Goal: Task Accomplishment & Management: Use online tool/utility

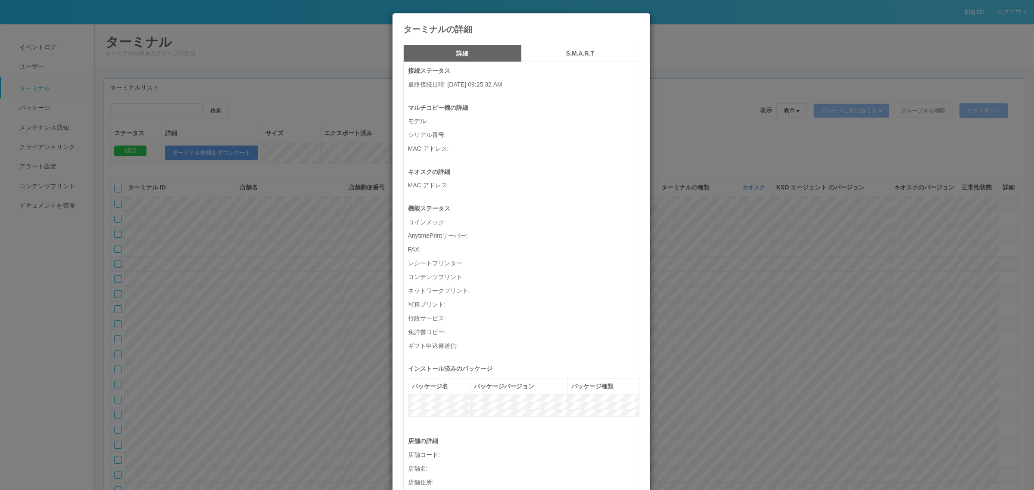
click at [697, 293] on div "ターミナルの詳細 詳細 S.M.A.R.T 接続ステータス 最終接続日時 : 10/03/2025 09:25:32 AM マルチコピー機の詳細 モデル : …" at bounding box center [517, 245] width 1034 height 490
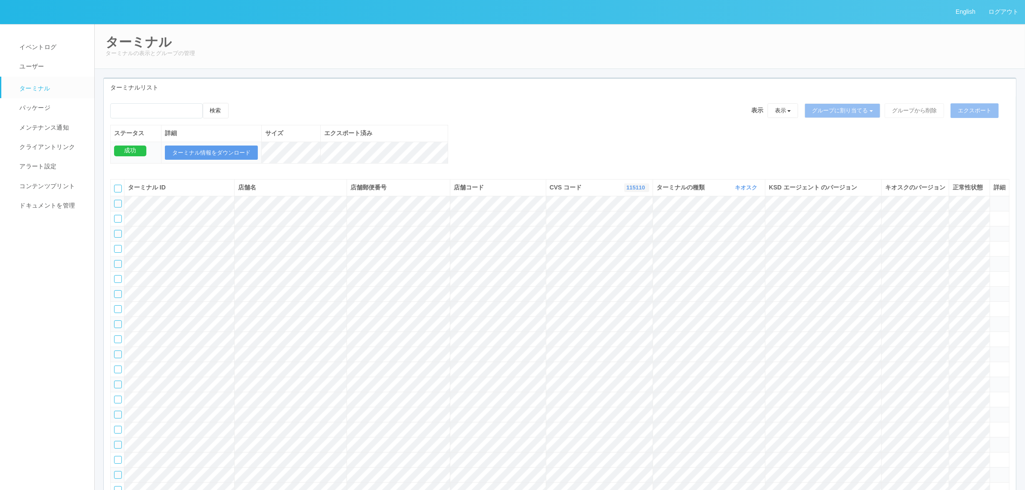
click at [634, 191] on link "115110" at bounding box center [637, 187] width 21 height 6
click at [626, 220] on link "300034" at bounding box center [615, 214] width 68 height 12
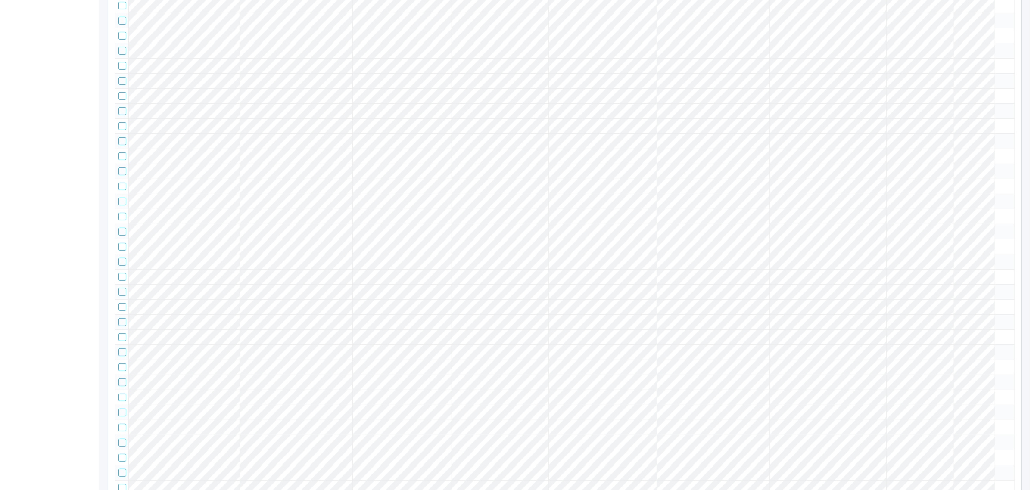
scroll to position [0, 0]
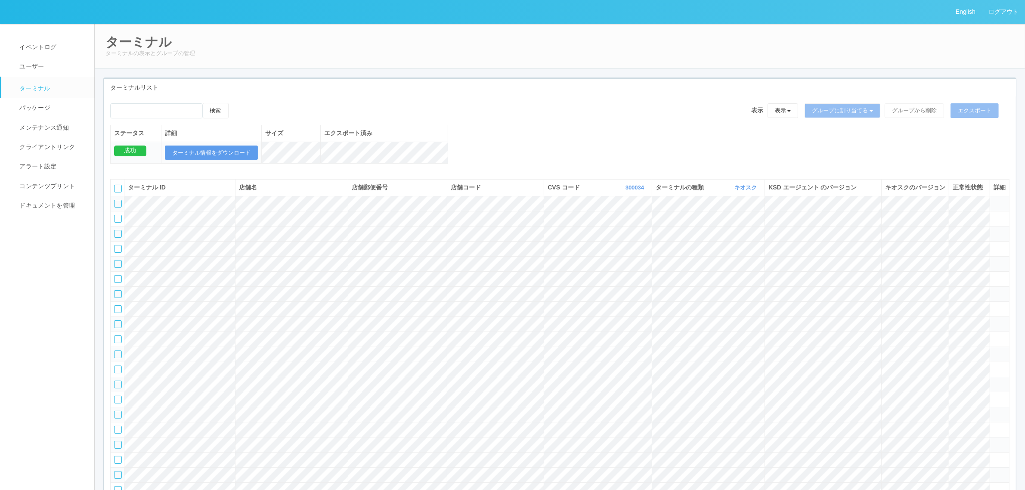
click at [947, 271] on tr at bounding box center [560, 263] width 899 height 15
click at [994, 260] on icon at bounding box center [994, 260] width 0 height 0
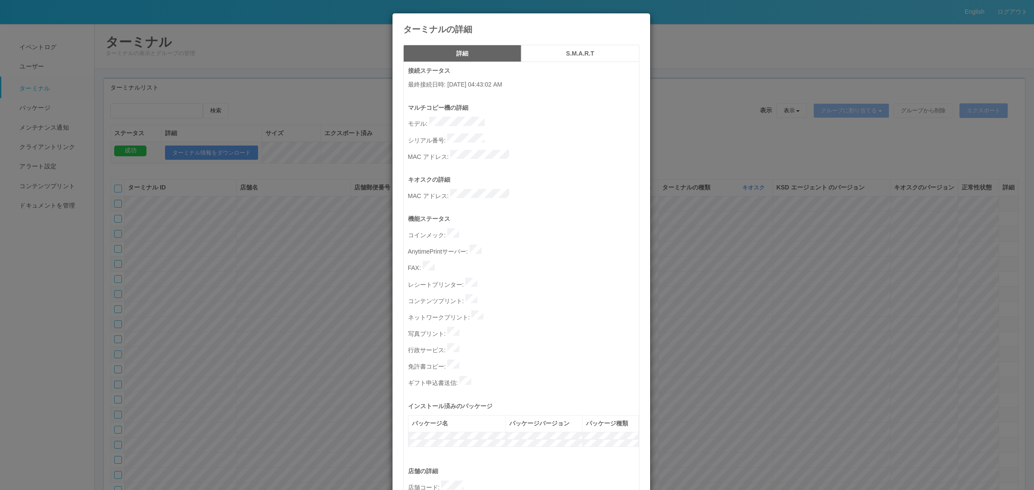
scroll to position [266, 0]
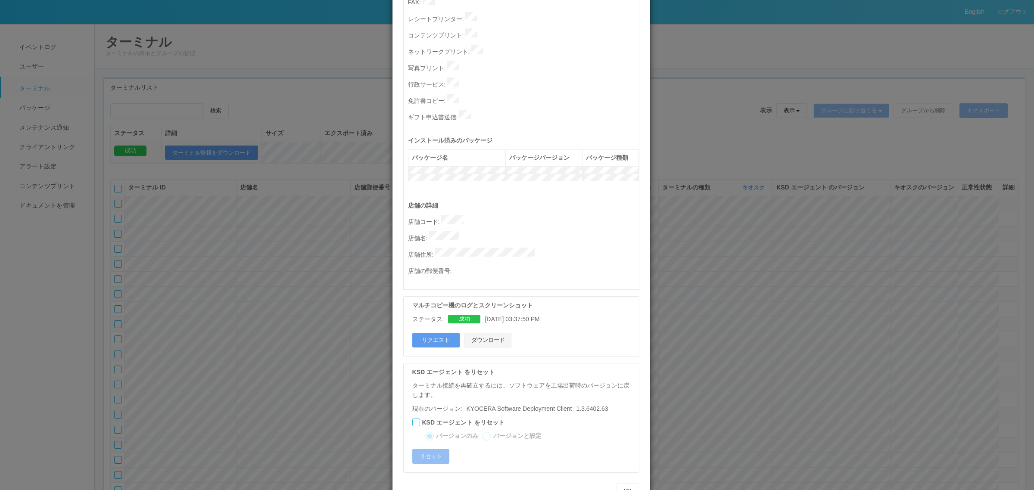
click at [487, 333] on button "ダウンロード" at bounding box center [487, 340] width 47 height 15
click at [567, 311] on div "マルチコピー機のログとスクリーンショット ステータス: 成功 10/02/2025 03:37:50 PM リクエスト ダウンロード" at bounding box center [521, 326] width 236 height 60
click at [576, 329] on div "接続ステータス 最終接続日時 : 10/03/2025 04:43:02 AM マルチコピー機の詳細 モデル : シリアル番号 : MAC アドレス : キオ…" at bounding box center [521, 149] width 236 height 706
click at [263, 214] on div "ターミナルの詳細 詳細 S.M.A.R.T 接続ステータス 最終接続日時 : 10/03/2025 04:43:02 AM マルチコピー機の詳細 モデル : …" at bounding box center [517, 245] width 1034 height 490
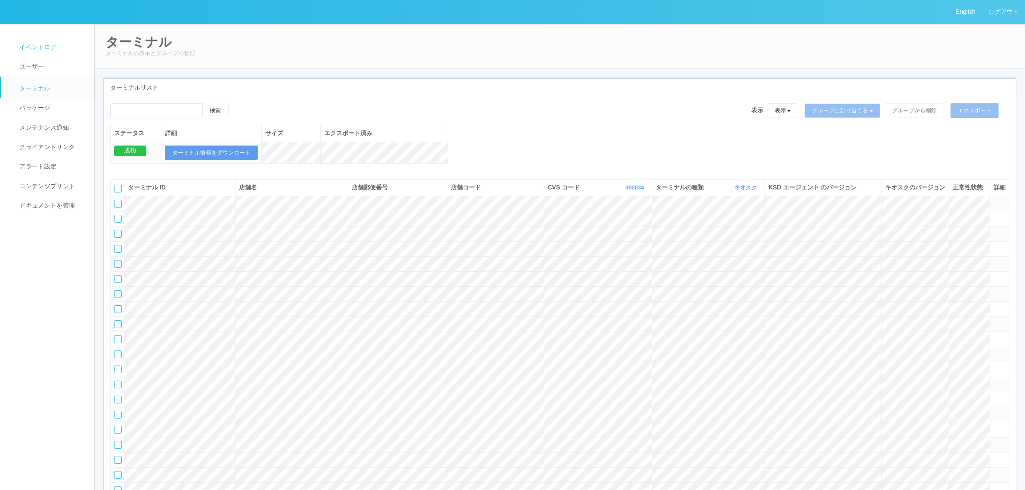
click at [44, 44] on span "イベントログ" at bounding box center [36, 46] width 39 height 7
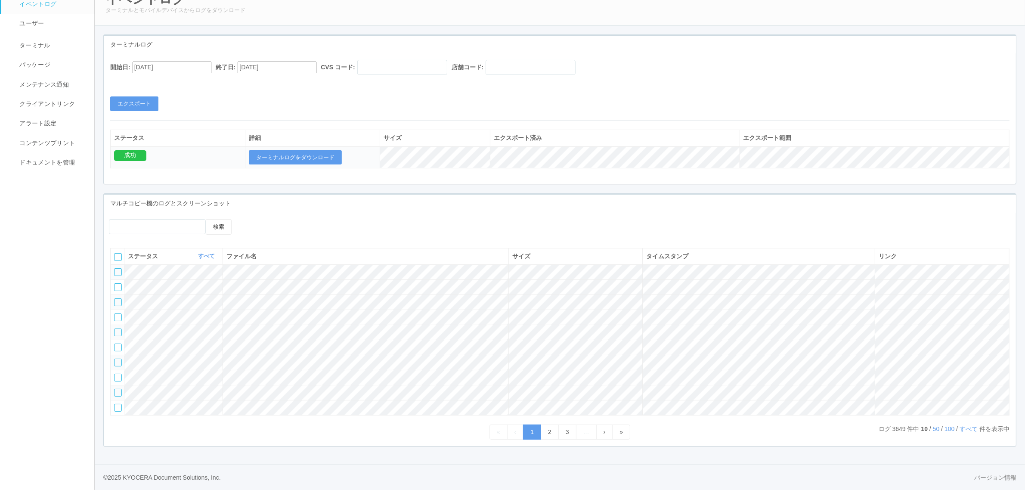
scroll to position [75, 0]
click at [931, 423] on div "ステータス すべて 表示 すべて 成功 失敗 ファイル名 サイズ タイムスタンプ リンク" at bounding box center [560, 336] width 900 height 177
click at [933, 425] on link "50" at bounding box center [936, 428] width 7 height 7
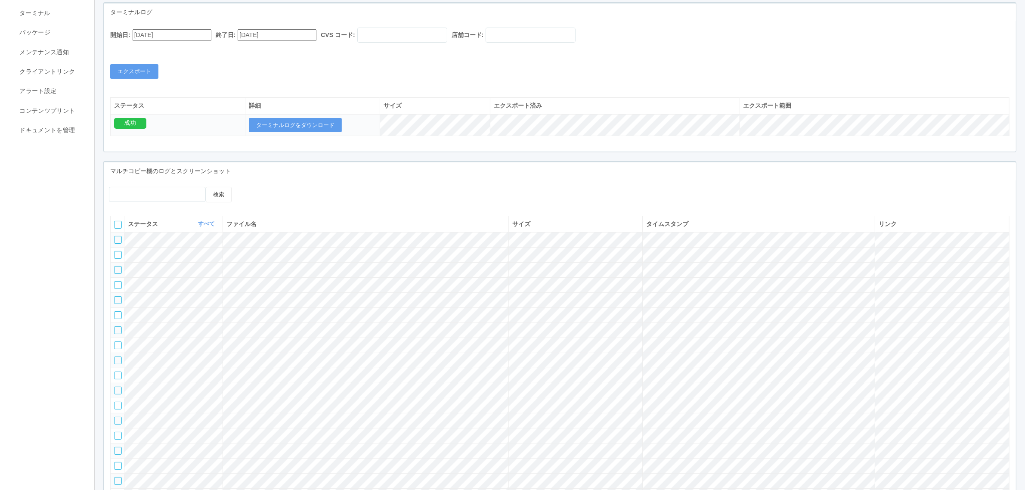
scroll to position [453, 0]
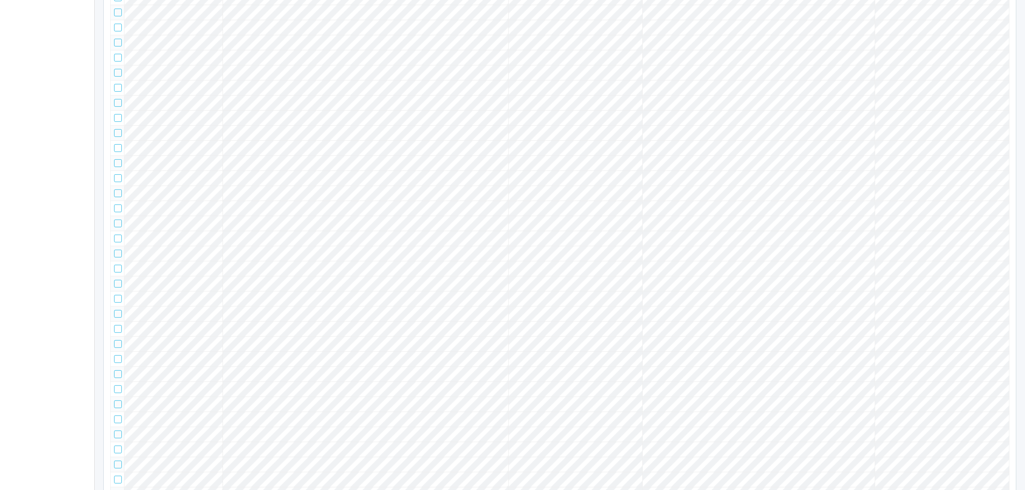
click at [779, 186] on tr at bounding box center [560, 178] width 899 height 15
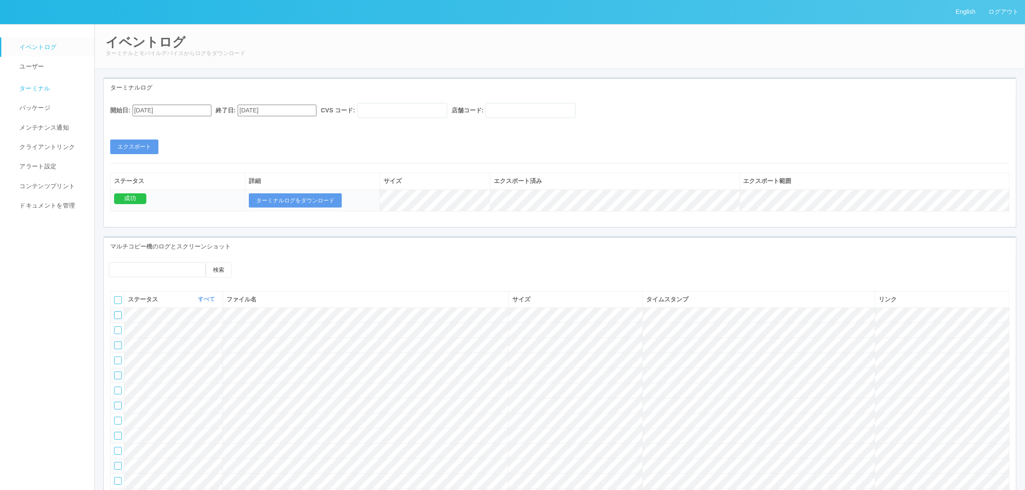
click at [46, 90] on span "ターミナル" at bounding box center [33, 88] width 33 height 7
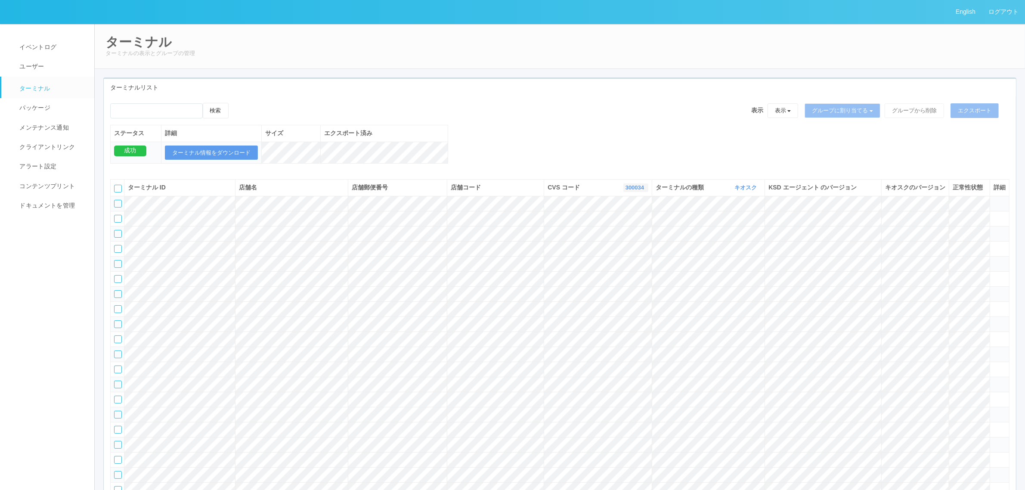
click at [636, 191] on link "300034" at bounding box center [636, 187] width 21 height 6
click at [592, 143] on div "検索 表示 表示 すべてのターミナル 未割り当てのターミナル グループを追加 グループ名を編集 アーカイブ済みのターミナル グループに割り当てる グループを追…" at bounding box center [560, 138] width 913 height 70
click at [626, 191] on link "300034" at bounding box center [636, 187] width 21 height 6
click at [615, 230] on link at bounding box center [614, 224] width 68 height 12
click at [1010, 211] on td at bounding box center [1007, 203] width 19 height 15
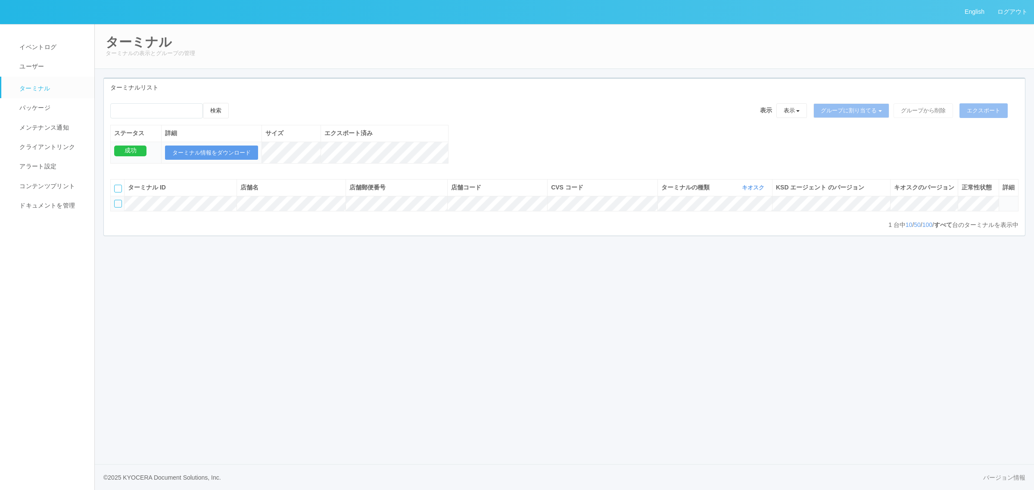
click at [1002, 200] on icon at bounding box center [1002, 200] width 0 height 0
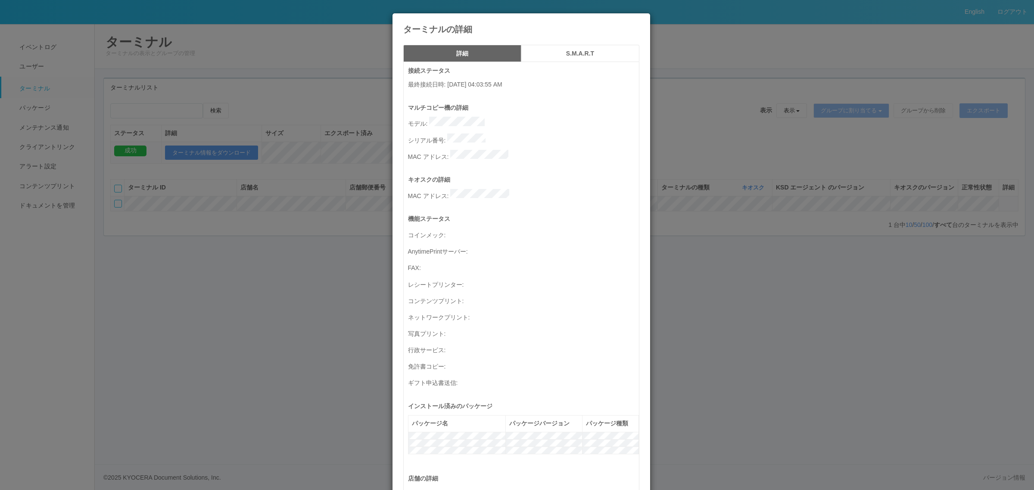
scroll to position [282, 0]
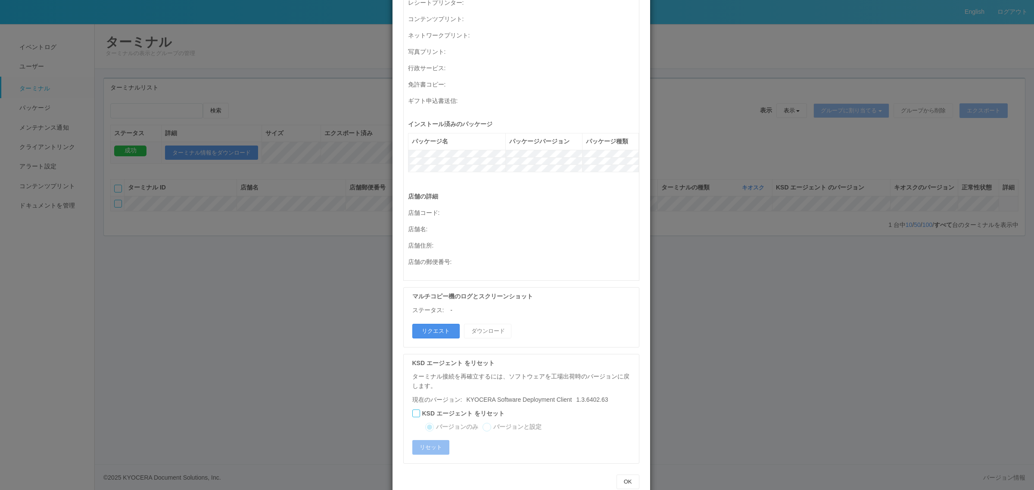
click at [454, 324] on button "リクエスト" at bounding box center [435, 331] width 47 height 15
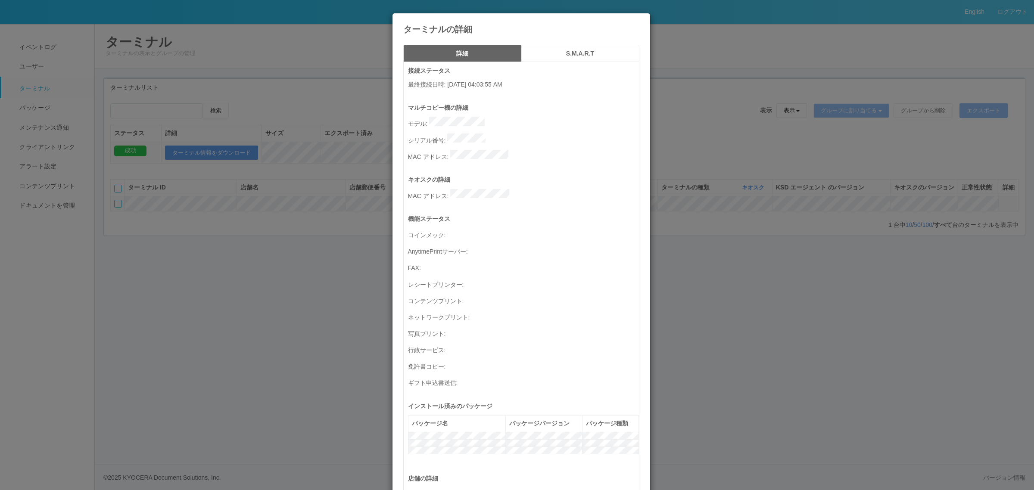
click at [708, 330] on div "ターミナルの詳細 詳細 S.M.A.R.T 接続ステータス 最終接続日時 : 10/03/2025 04:03:55 AM マルチコピー機の詳細 モデル : …" at bounding box center [517, 245] width 1034 height 490
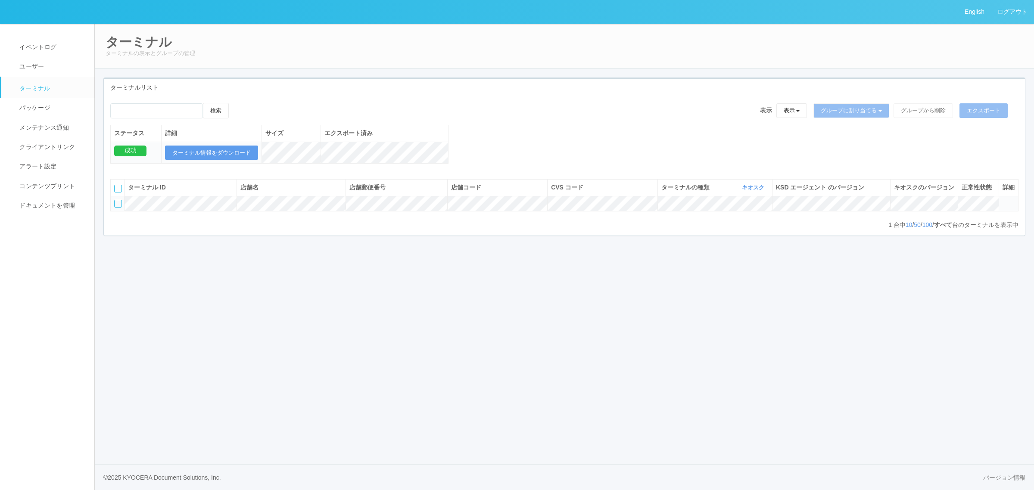
click at [639, 192] on div "CVS コード 表示 すべて 115110 300000 300001 300002 300003 300004 300005 300006 300008 3…" at bounding box center [602, 187] width 103 height 9
click at [649, 191] on icon "button" at bounding box center [650, 187] width 2 height 6
click at [624, 220] on link "300020" at bounding box center [620, 214] width 68 height 12
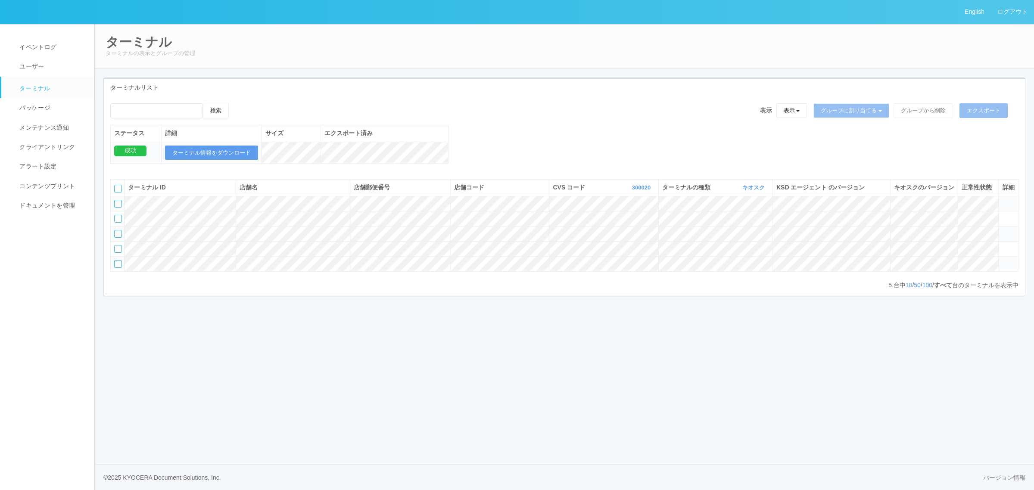
click at [114, 192] on div at bounding box center [117, 189] width 6 height 8
click at [119, 192] on div at bounding box center [118, 189] width 8 height 8
drag, startPoint x: 978, startPoint y: 112, endPoint x: 950, endPoint y: 108, distance: 28.7
click at [977, 112] on button "エクスポート" at bounding box center [983, 110] width 48 height 15
click at [632, 191] on link "300020" at bounding box center [642, 187] width 21 height 6
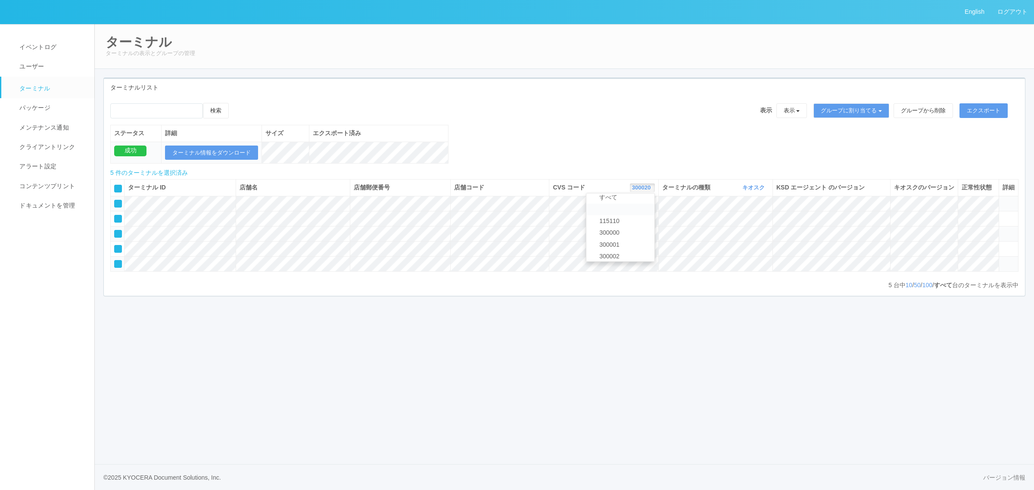
scroll to position [0, 0]
click at [618, 230] on link at bounding box center [620, 224] width 68 height 12
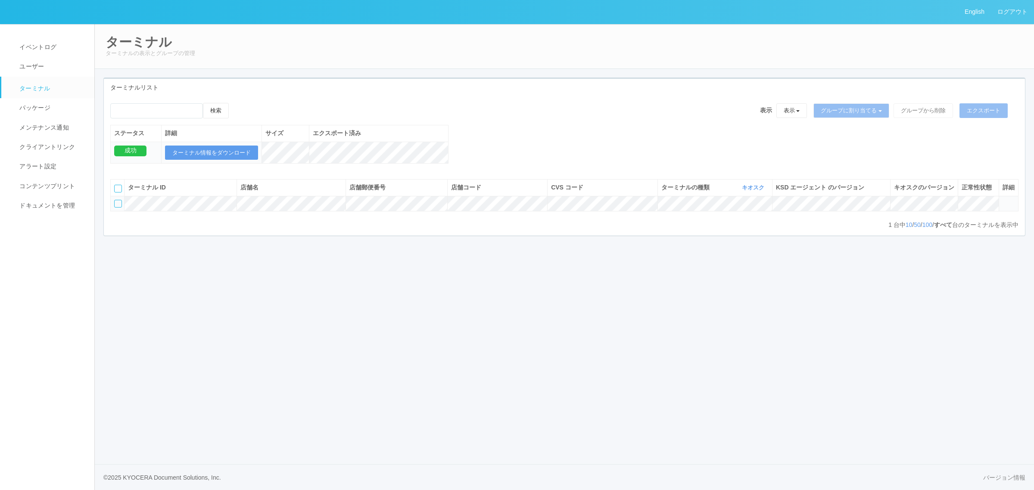
click at [1002, 200] on icon at bounding box center [1002, 200] width 0 height 0
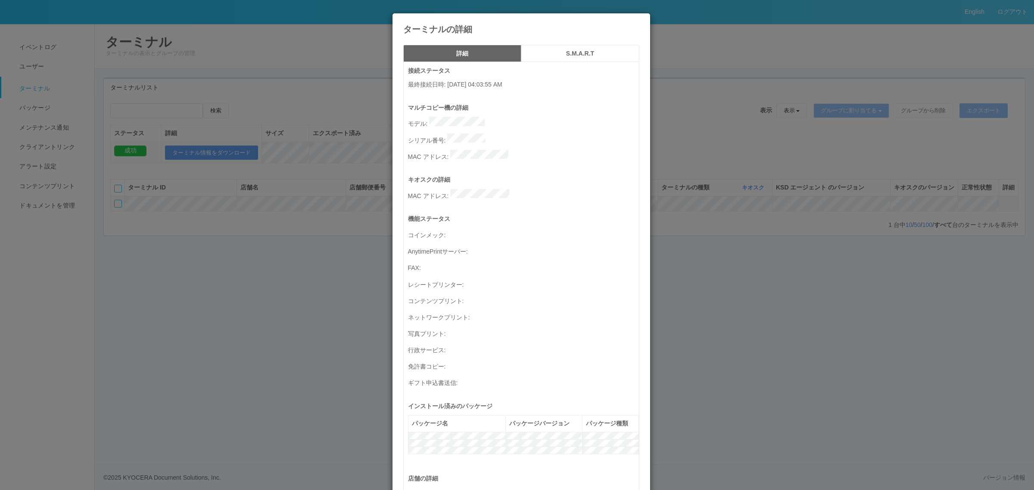
scroll to position [282, 0]
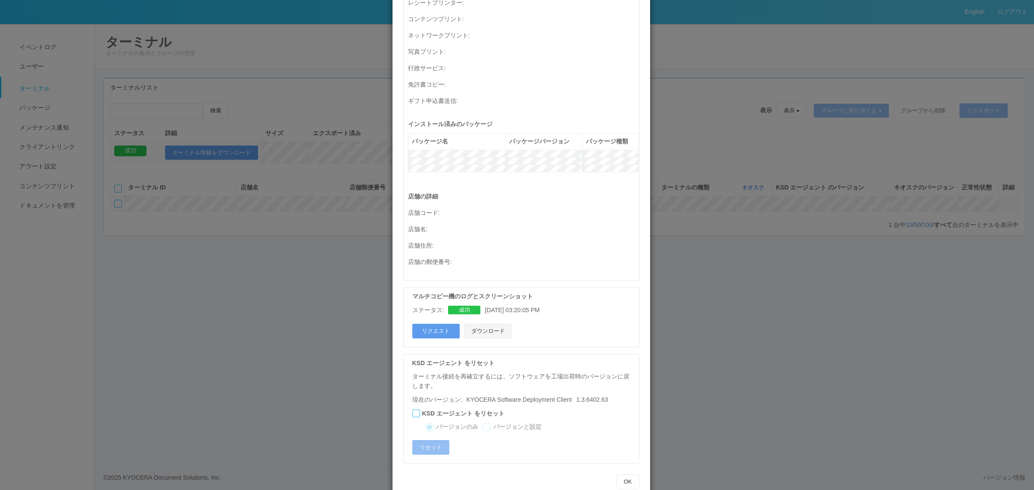
click at [488, 324] on button "ダウンロード" at bounding box center [487, 331] width 47 height 15
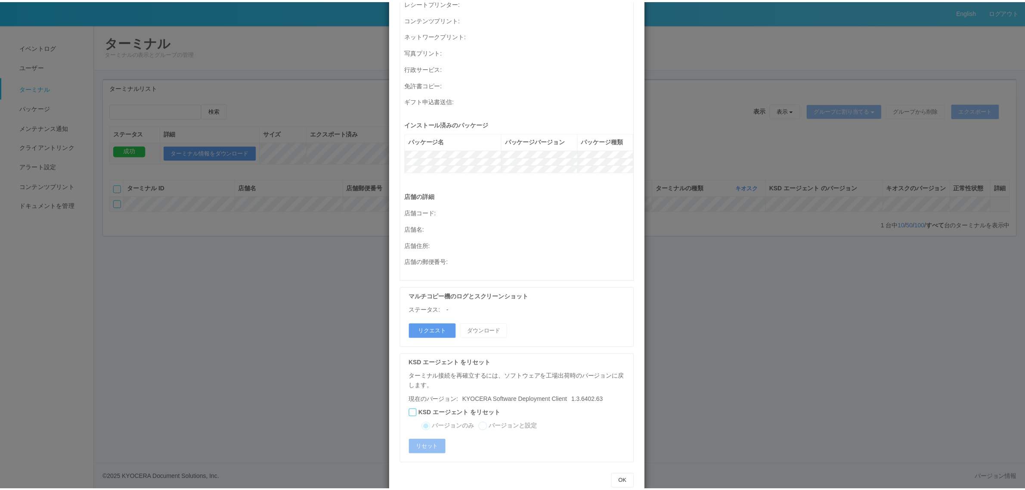
scroll to position [0, 0]
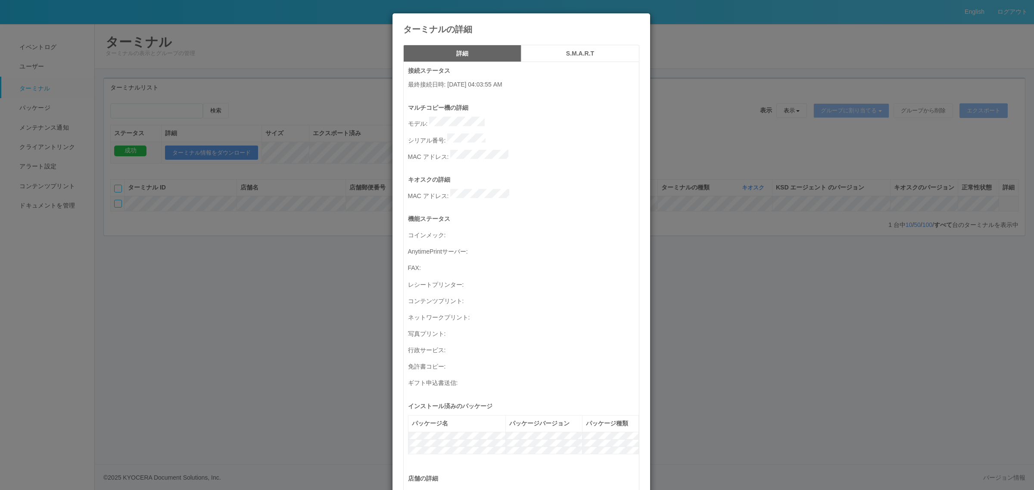
click at [279, 306] on div "ターミナルの詳細 詳細 S.M.A.R.T 接続ステータス 最終接続日時 : 10/03/2025 04:03:55 AM マルチコピー機の詳細 モデル : …" at bounding box center [517, 245] width 1034 height 490
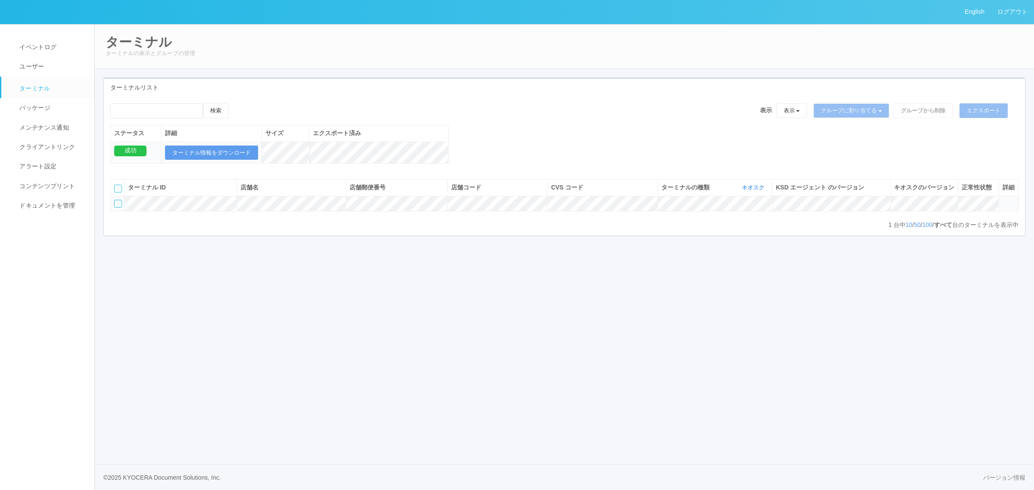
click at [615, 192] on div "CVS コード 表示 すべて 115110 300000 300001 300002 300003 300004 300005 300006 300008 3…" at bounding box center [602, 187] width 103 height 9
click at [633, 192] on div "CVS コード 表示 すべて 115110 300000 300001 300002 300003 300004 300005 300006 300008 3…" at bounding box center [602, 187] width 103 height 9
click at [649, 191] on link "button" at bounding box center [650, 187] width 2 height 6
click at [1002, 200] on icon at bounding box center [1002, 200] width 0 height 0
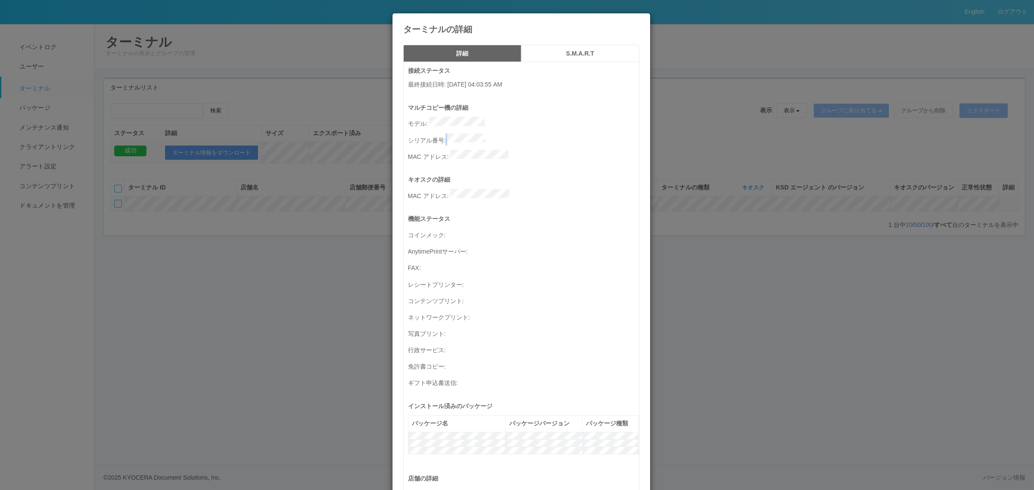
drag, startPoint x: 443, startPoint y: 136, endPoint x: 497, endPoint y: 136, distance: 53.8
click at [497, 136] on p "シリアル番号 :" at bounding box center [523, 139] width 231 height 12
copy p
click at [636, 23] on div "ターミナルの詳細" at bounding box center [521, 23] width 258 height 21
click at [639, 20] on icon at bounding box center [639, 20] width 0 height 0
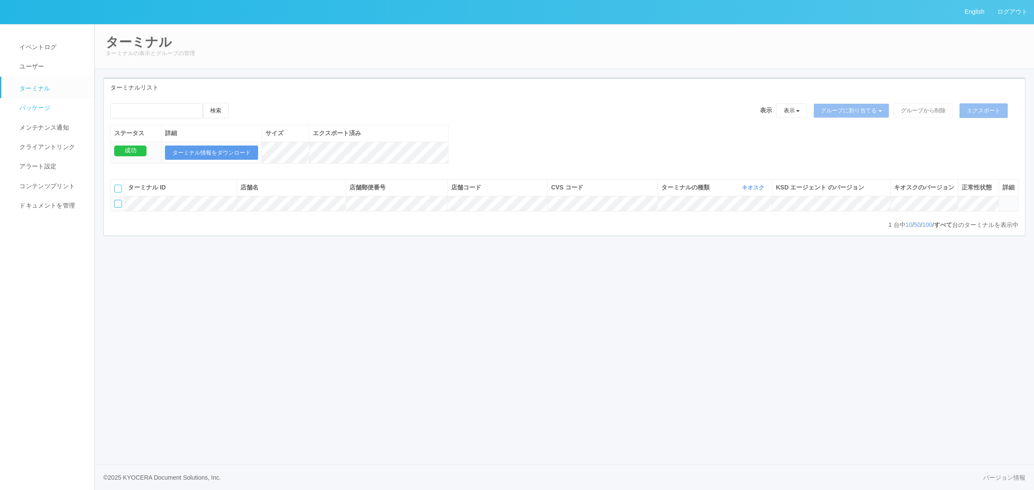
click at [45, 102] on link "パッケージ" at bounding box center [51, 107] width 101 height 19
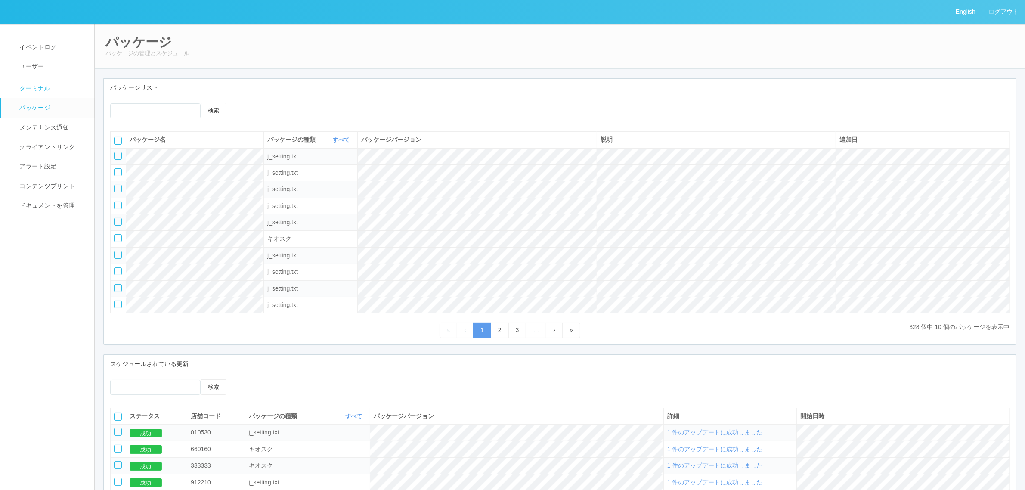
click at [69, 92] on link "ターミナル" at bounding box center [51, 88] width 101 height 22
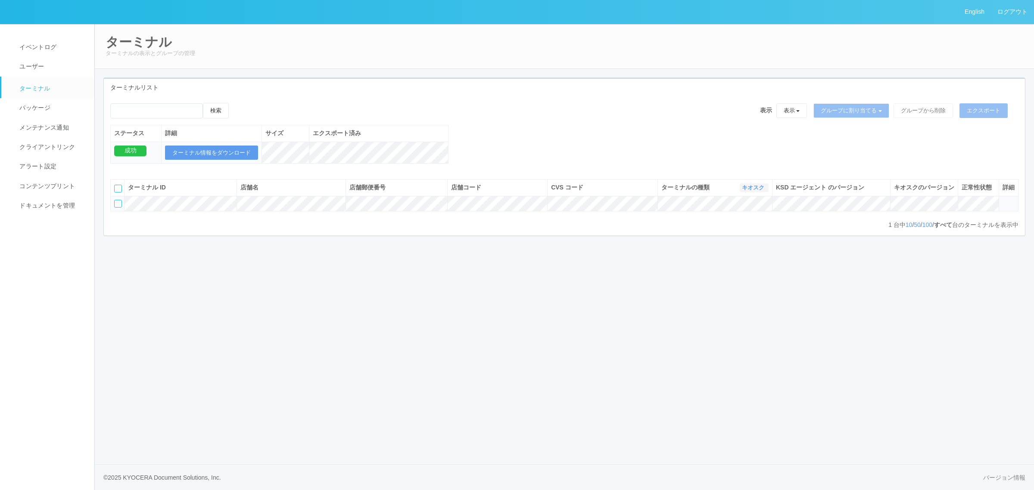
click at [749, 191] on link "キオスク" at bounding box center [754, 187] width 25 height 6
click at [733, 217] on link "すべて" at bounding box center [734, 212] width 68 height 12
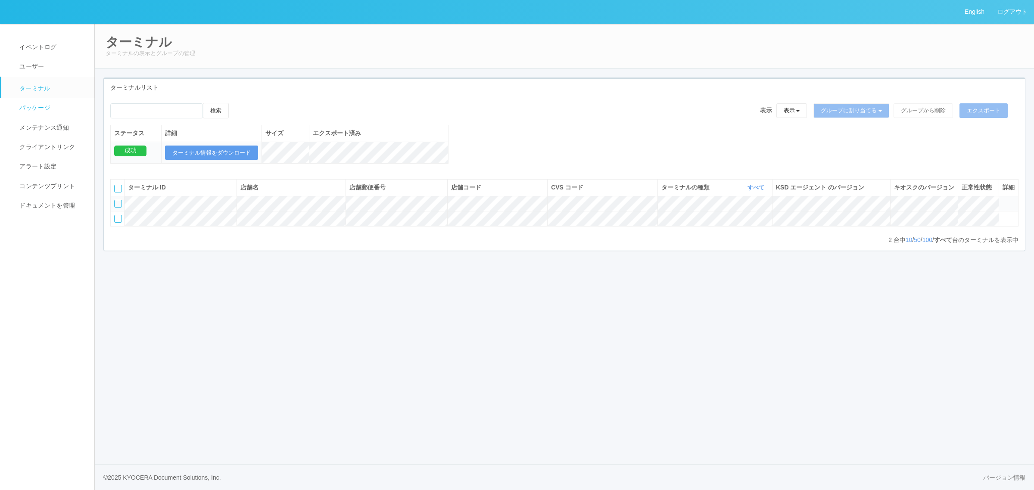
click at [52, 98] on link "パッケージ" at bounding box center [51, 107] width 101 height 19
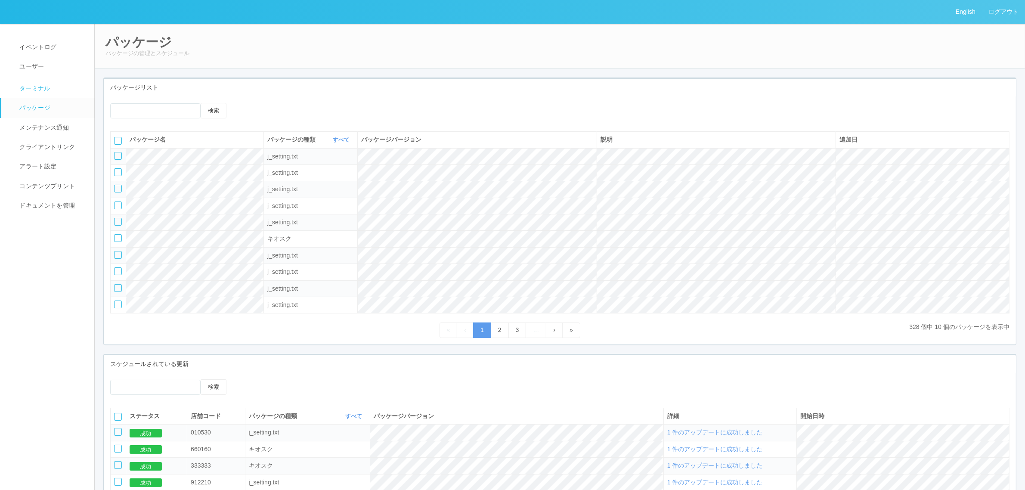
click at [59, 94] on link "ターミナル" at bounding box center [51, 88] width 101 height 22
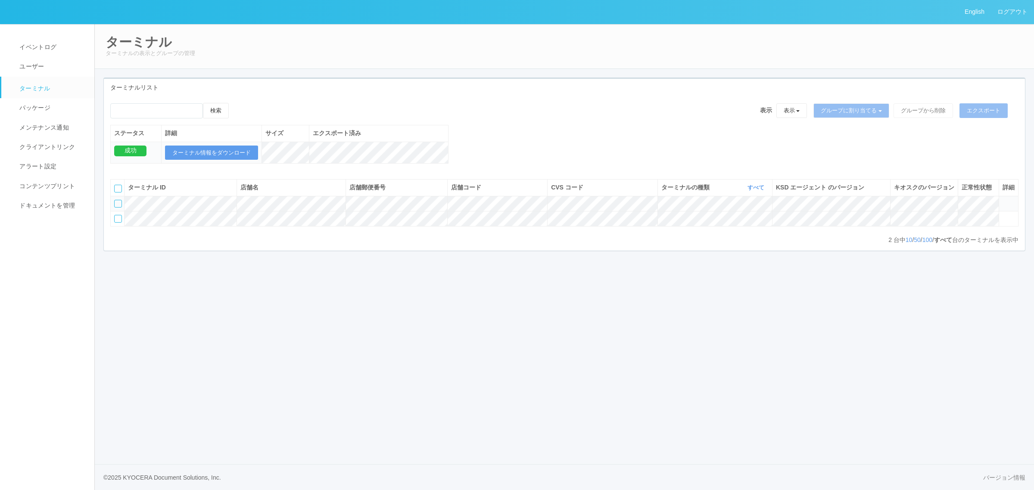
click at [639, 192] on div "CVS コード 表示 すべて 115110 300000 300001 300002 300003 300004 300005 300006 300008 3…" at bounding box center [602, 187] width 103 height 9
click at [649, 191] on icon "button" at bounding box center [650, 187] width 2 height 6
click at [646, 225] on table "ターミナル ID 店舗名 店舗郵便番号 店舗コード CVS コード 表示 すべて 115110 300000 300001 300002 300003 300…" at bounding box center [564, 202] width 908 height 47
click at [649, 191] on icon "button" at bounding box center [650, 187] width 2 height 6
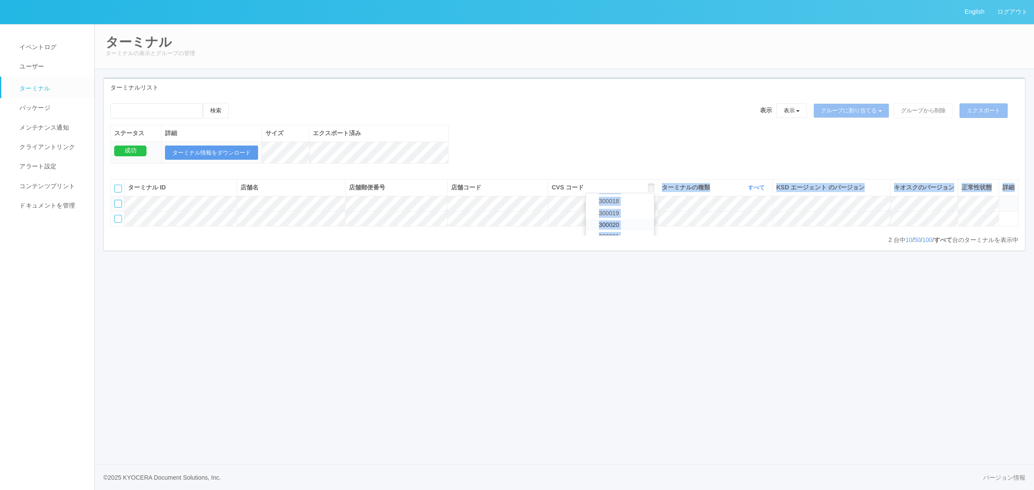
click at [611, 228] on span "300020" at bounding box center [606, 224] width 25 height 7
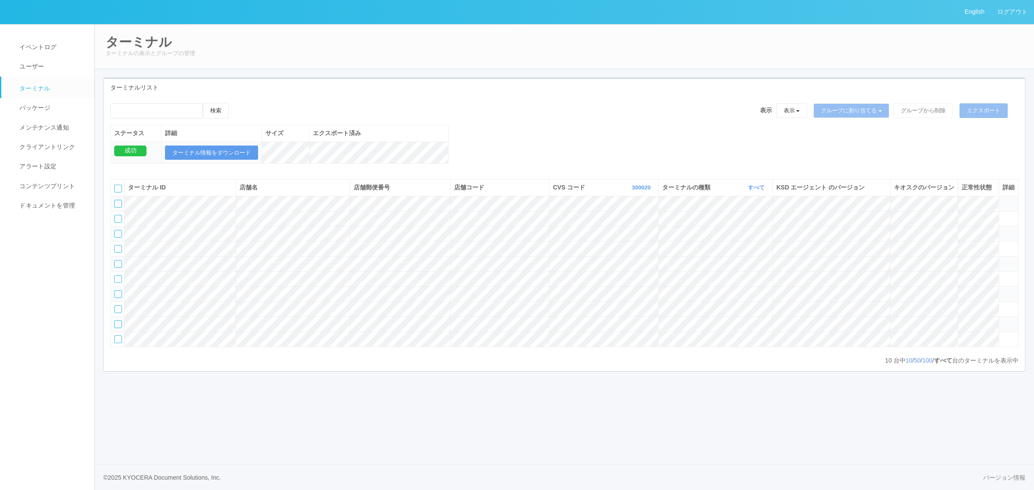
click at [273, 177] on div "ターミナル ID 店舗名 店舗郵便番号 店舗コード CVS コード 300020 表示 すべて 115110 300000 300001 300002 300…" at bounding box center [564, 269] width 921 height 192
click at [756, 191] on link "すべて" at bounding box center [757, 187] width 19 height 6
click at [612, 154] on div "検索 表示 表示 すべてのターミナル 未割り当てのターミナル グループを追加 グループ名を編集 アーカイブ済みのターミナル グループに割り当てる グループを追…" at bounding box center [564, 138] width 921 height 70
click at [227, 147] on button "ターミナル情報をダウンロード" at bounding box center [211, 153] width 93 height 15
click at [632, 191] on link "300020" at bounding box center [642, 187] width 21 height 6
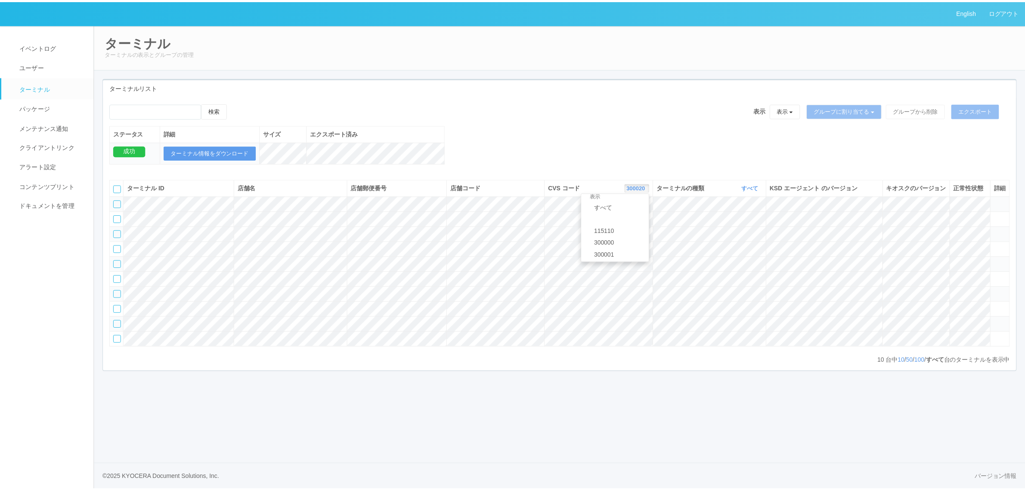
scroll to position [0, 0]
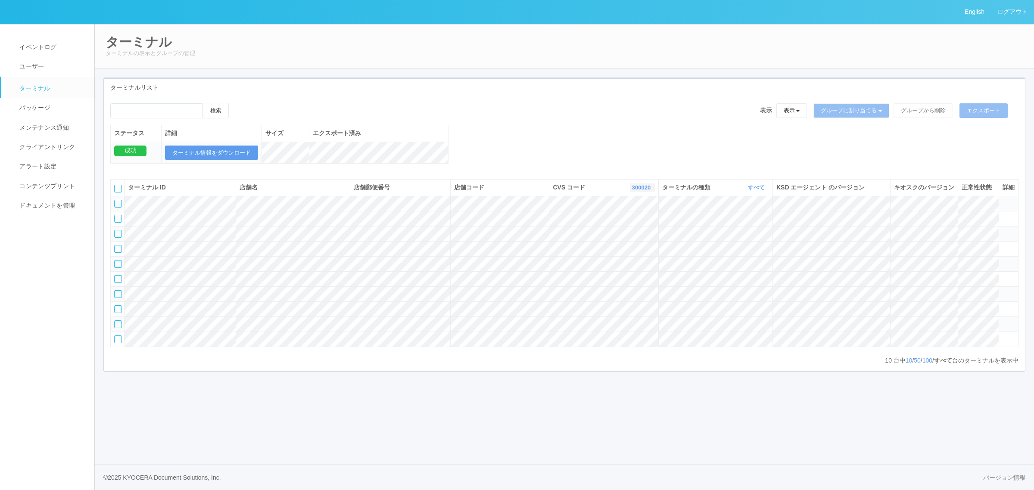
click at [632, 191] on link "300020" at bounding box center [642, 187] width 21 height 6
click at [638, 241] on link "115110" at bounding box center [620, 236] width 68 height 12
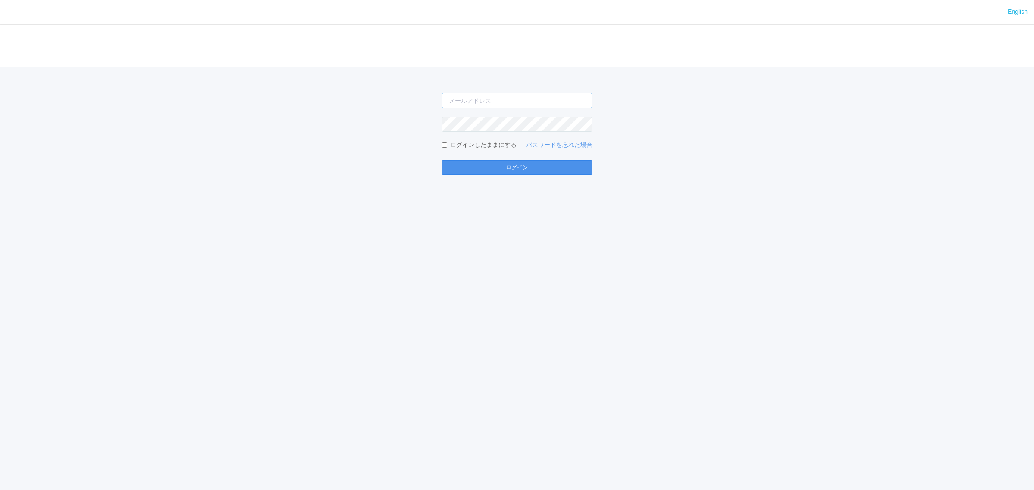
type input "atsushi.yoshida.z@dj.kyocera.com"
click at [534, 164] on button "ログイン" at bounding box center [516, 167] width 151 height 15
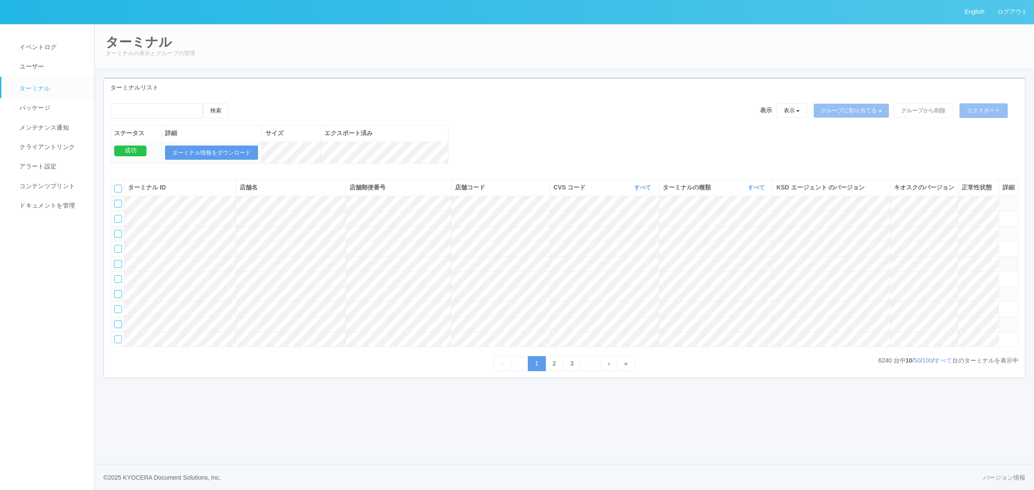
click at [821, 211] on tr at bounding box center [564, 203] width 907 height 15
click at [1002, 200] on span at bounding box center [1002, 200] width 0 height 0
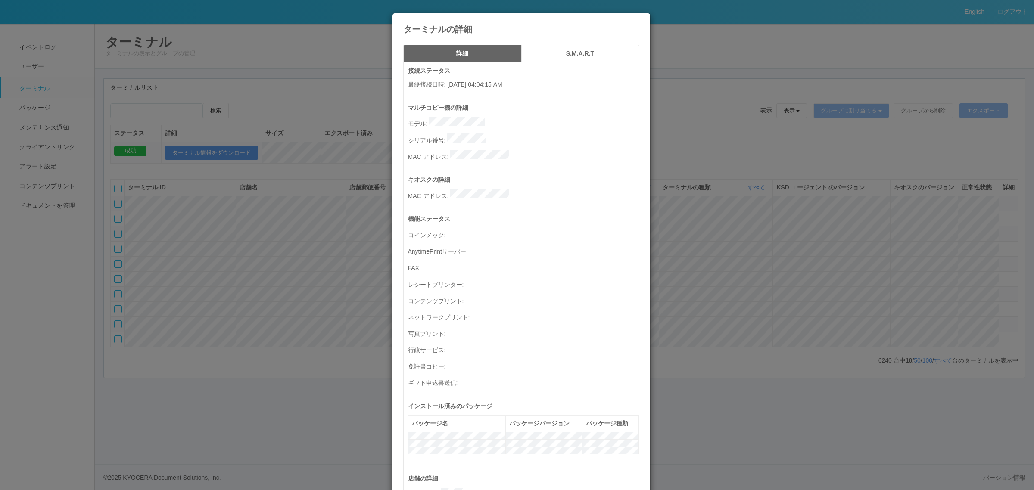
click at [827, 211] on div "ターミナルの詳細 詳細 S.M.A.R.T 接続ステータス 最終接続日時 : 10/03/2025 04:04:15 AM マルチコピー機の詳細 モデル : …" at bounding box center [517, 245] width 1034 height 490
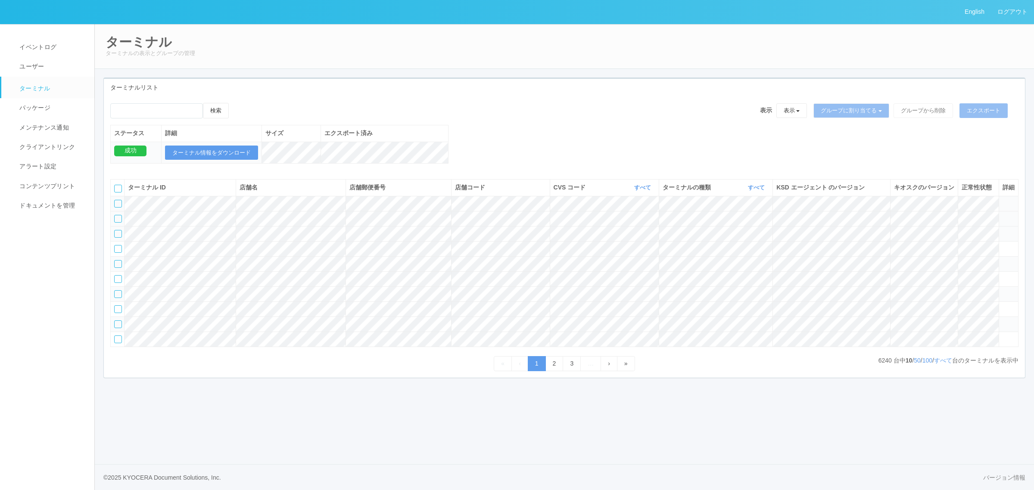
click at [1002, 215] on icon at bounding box center [1002, 215] width 0 height 0
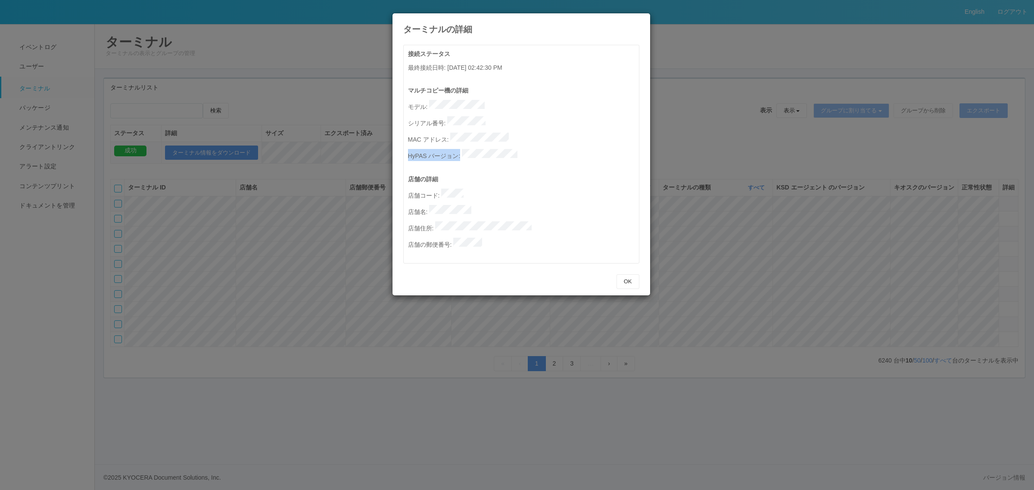
drag, startPoint x: 461, startPoint y: 146, endPoint x: 556, endPoint y: 151, distance: 94.4
click at [556, 151] on div "マルチコピー機の詳細 モデル : シリアル番号 : MAC アドレス : HyPAS バージョン :" at bounding box center [523, 130] width 231 height 89
copy p "HyPAS バージョン :"
click at [629, 274] on button "OK" at bounding box center [627, 281] width 23 height 15
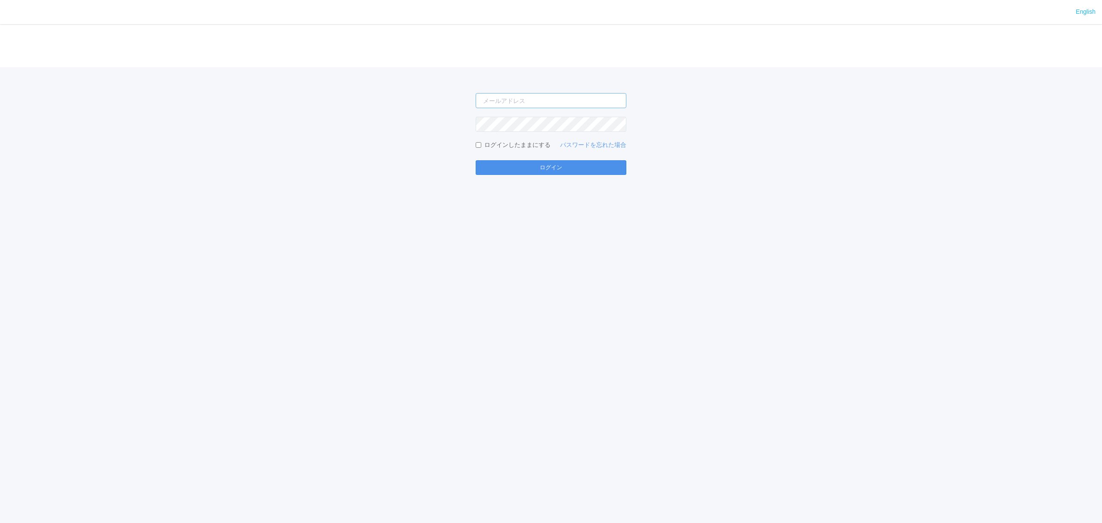
type input "atsushi.yoshida.z@dj.kyocera.com"
click at [532, 165] on button "ログイン" at bounding box center [551, 167] width 151 height 15
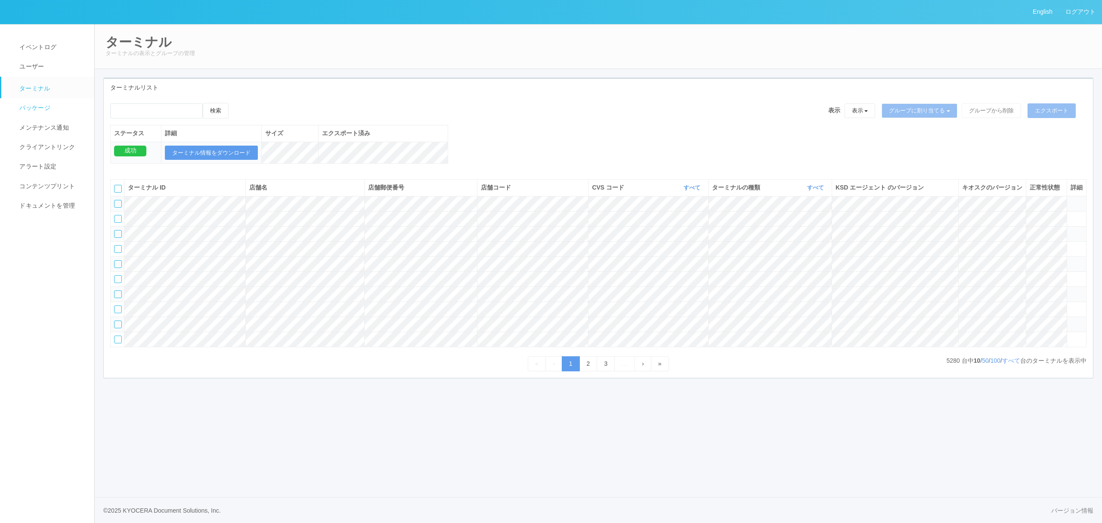
click at [47, 100] on link "パッケージ" at bounding box center [51, 107] width 101 height 19
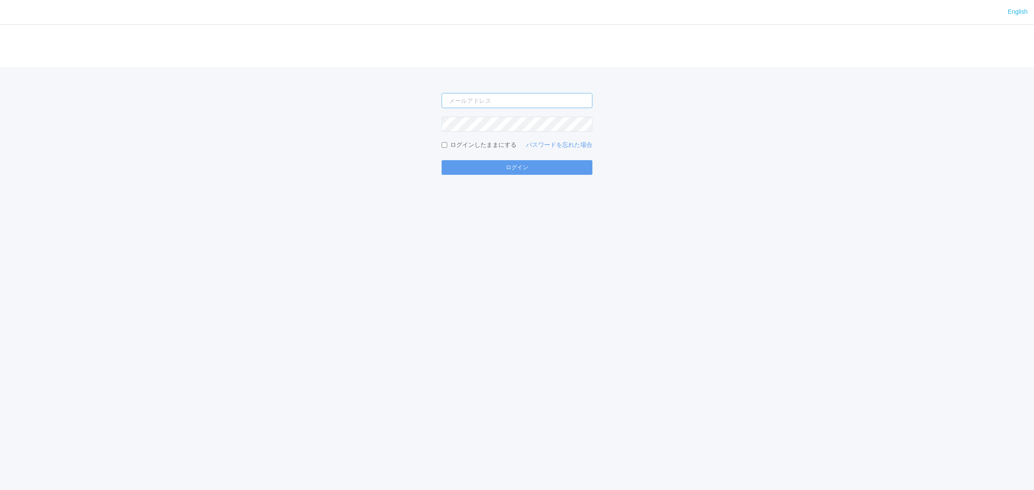
type input "[PERSON_NAME][EMAIL_ADDRESS][DOMAIN_NAME]"
drag, startPoint x: 0, startPoint y: 0, endPoint x: 533, endPoint y: 166, distance: 558.0
click at [533, 166] on button "ログイン" at bounding box center [516, 167] width 151 height 15
type input "[PERSON_NAME][EMAIL_ADDRESS][DOMAIN_NAME]"
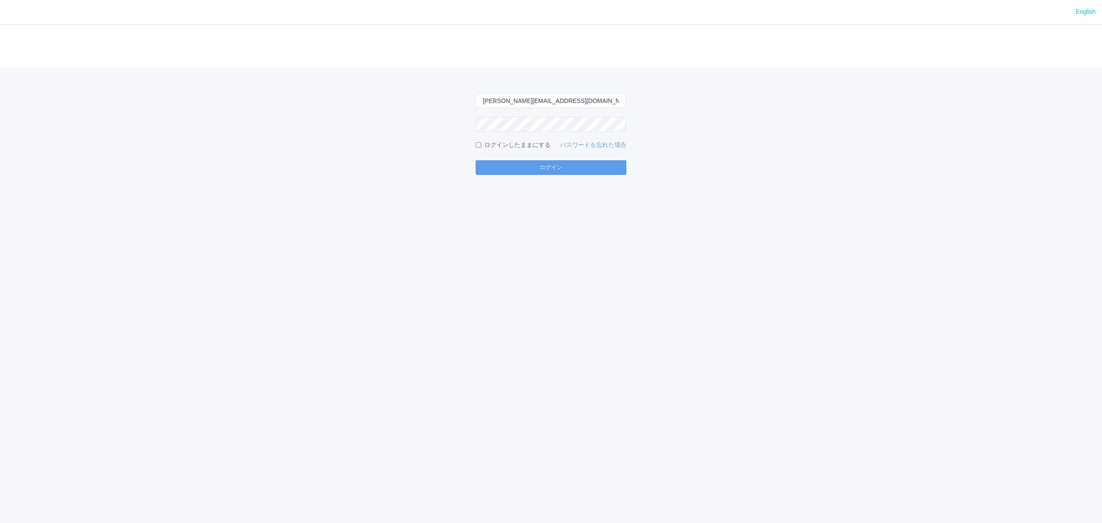
click at [585, 159] on form "[PERSON_NAME][EMAIL_ADDRESS][DOMAIN_NAME] ログインしたままにする パスワードを忘れた場合 ログイン" at bounding box center [551, 134] width 151 height 82
click at [582, 169] on button "ログイン" at bounding box center [551, 167] width 151 height 15
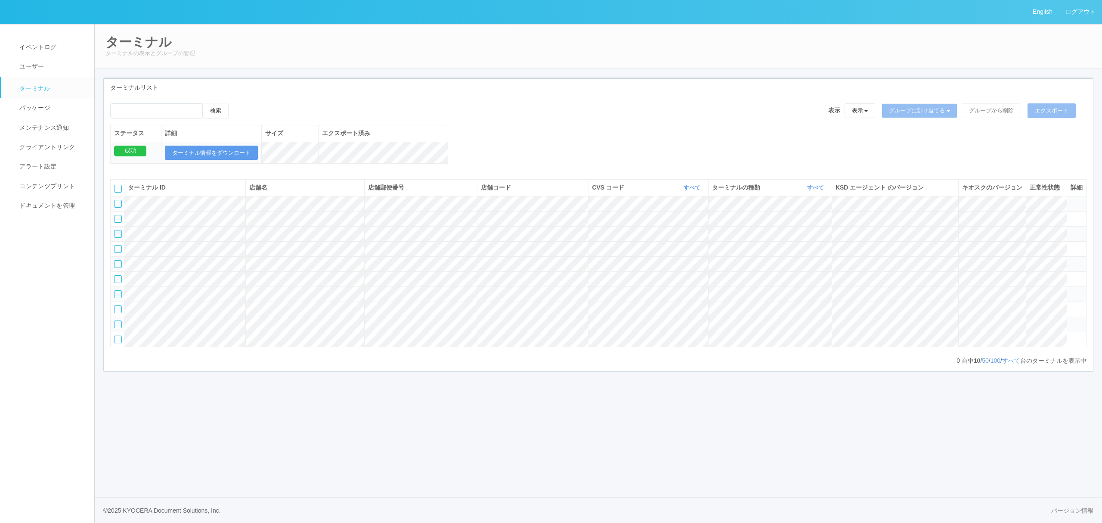
click at [38, 89] on span "ターミナル" at bounding box center [33, 88] width 33 height 7
click at [698, 191] on link "すべて" at bounding box center [693, 187] width 19 height 6
click at [682, 241] on link "115110" at bounding box center [670, 236] width 68 height 12
click at [819, 191] on link "すべて" at bounding box center [817, 187] width 19 height 6
click at [822, 229] on link "キオスク" at bounding box center [795, 224] width 68 height 12
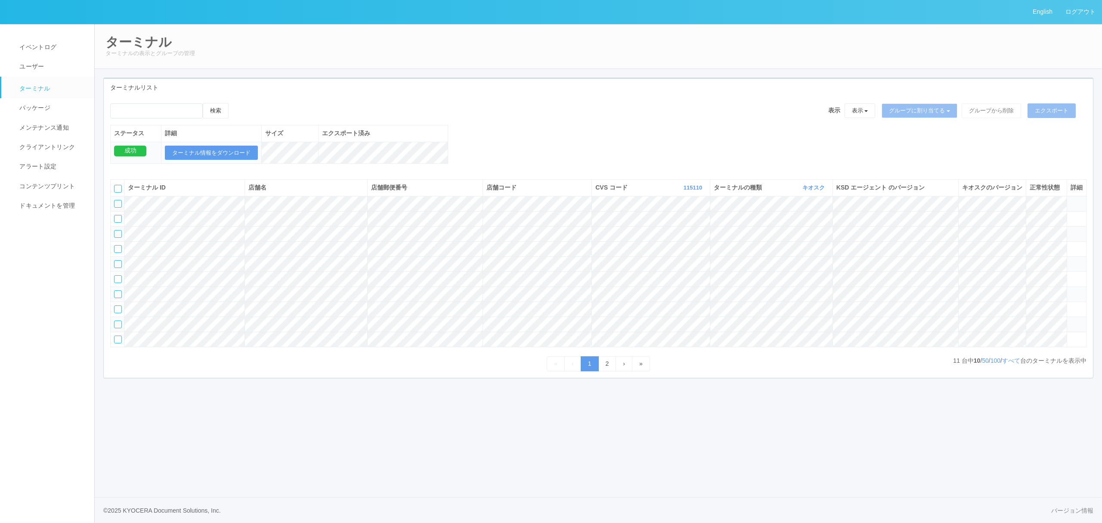
click at [118, 208] on div at bounding box center [118, 204] width 8 height 8
click at [237, 103] on icon at bounding box center [237, 103] width 0 height 0
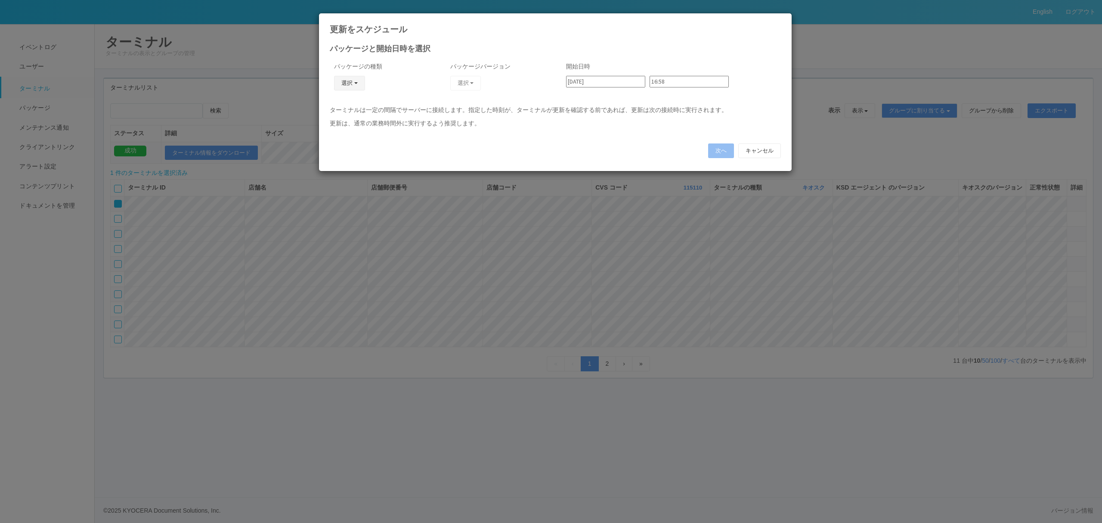
click at [343, 85] on button "選択" at bounding box center [349, 83] width 31 height 15
click at [344, 120] on link "キオスク" at bounding box center [337, 120] width 68 height 13
click at [466, 80] on button "選択" at bounding box center [465, 83] width 31 height 15
click at [452, 106] on link "2.1.5222" at bounding box center [444, 106] width 85 height 13
click at [717, 152] on button "次へ" at bounding box center [721, 150] width 26 height 15
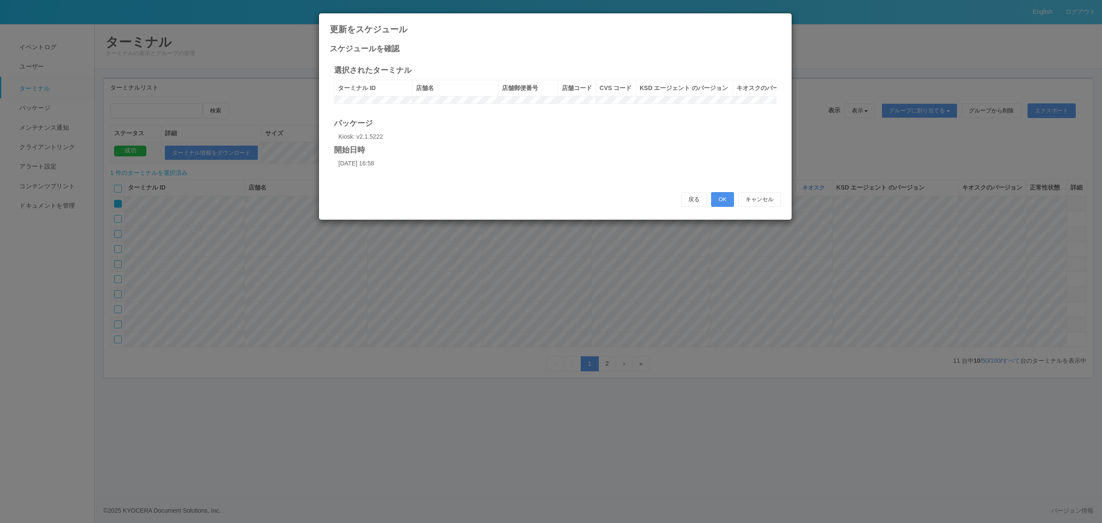
click at [726, 207] on button "OK" at bounding box center [722, 199] width 23 height 15
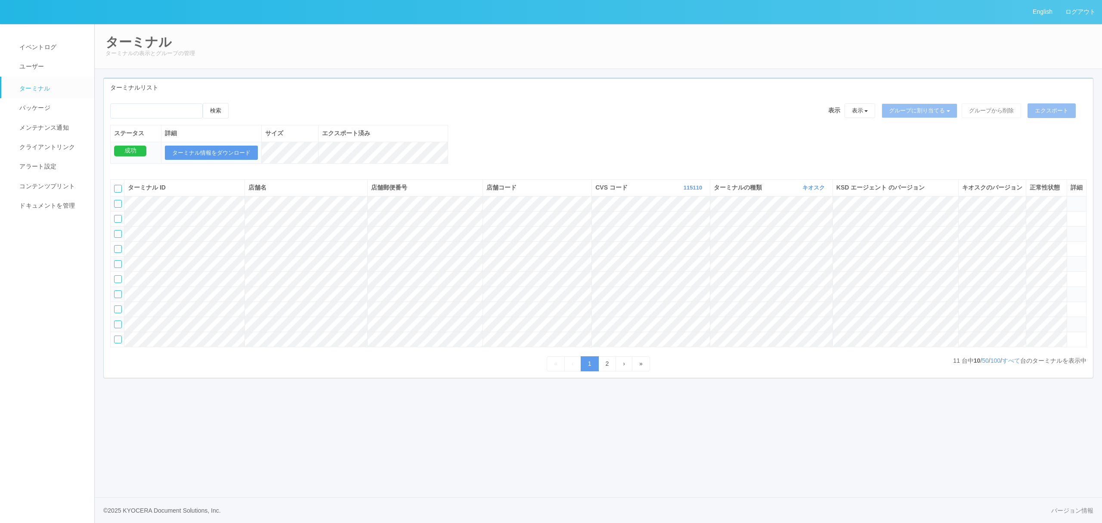
click at [1056, 271] on tr at bounding box center [599, 263] width 976 height 15
click at [1071, 260] on icon at bounding box center [1071, 260] width 0 height 0
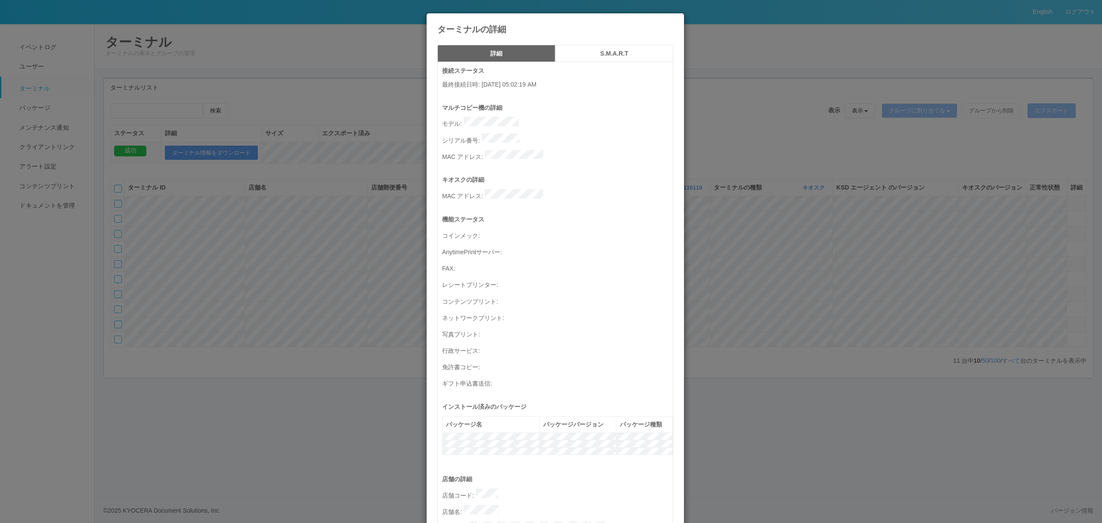
click at [595, 47] on button "S.M.A.R.T" at bounding box center [615, 53] width 118 height 17
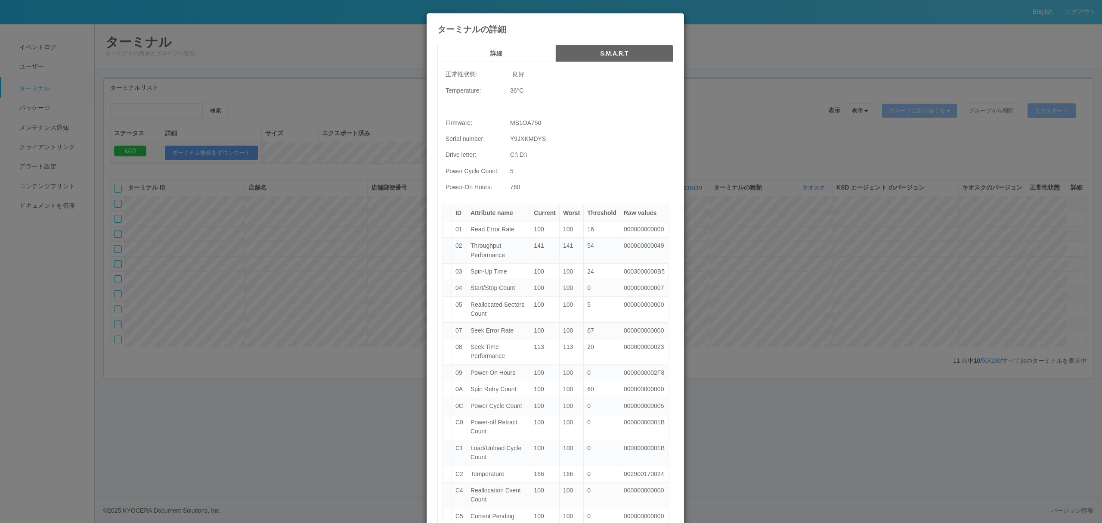
click at [749, 154] on div "ターミナルの詳細 詳細 S.M.A.R.T 正常性状態: 良好 Temperature: 36 °C Firmware: MS1OA750 Serial nu…" at bounding box center [551, 261] width 1102 height 523
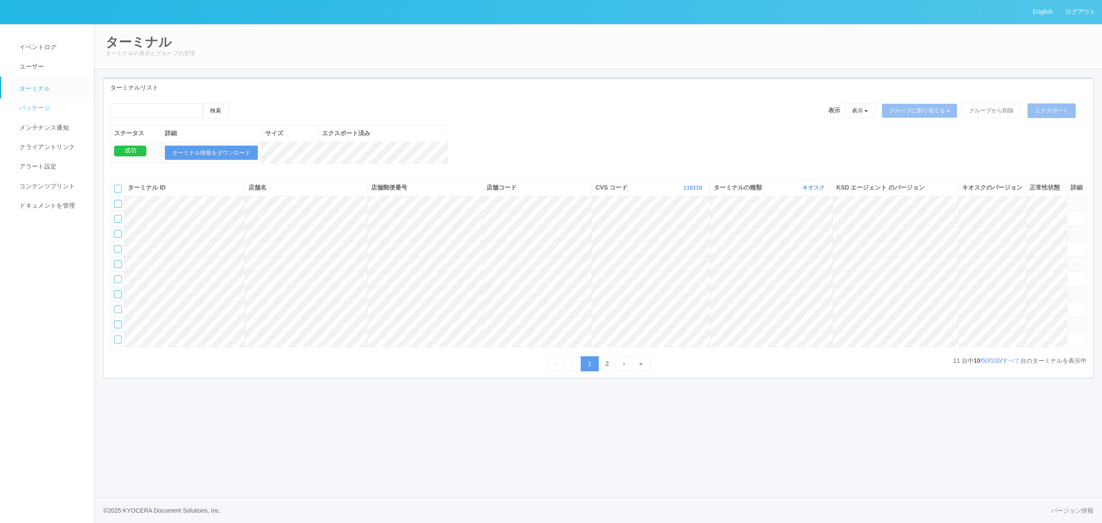
click at [35, 107] on span "パッケージ" at bounding box center [33, 107] width 33 height 7
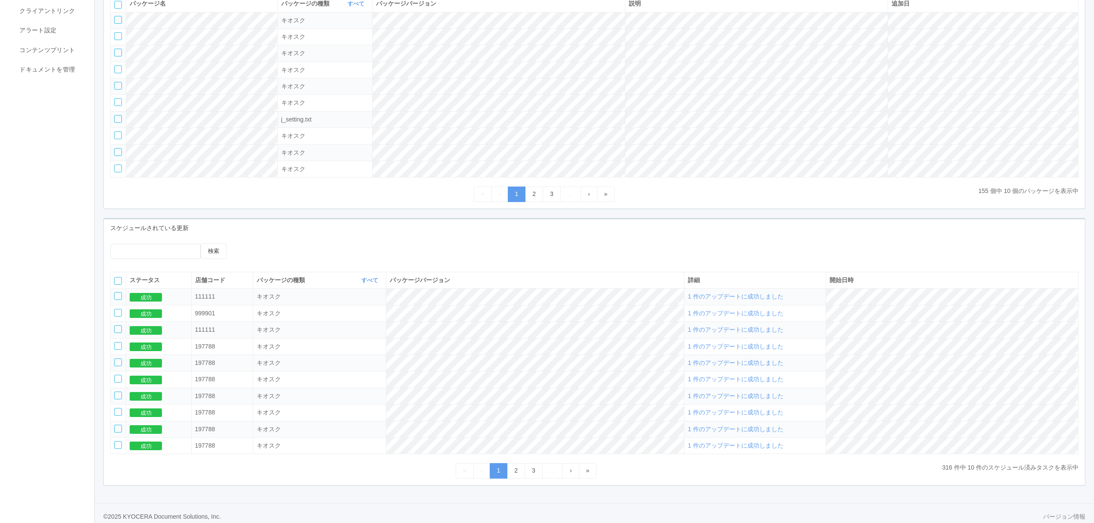
scroll to position [152, 0]
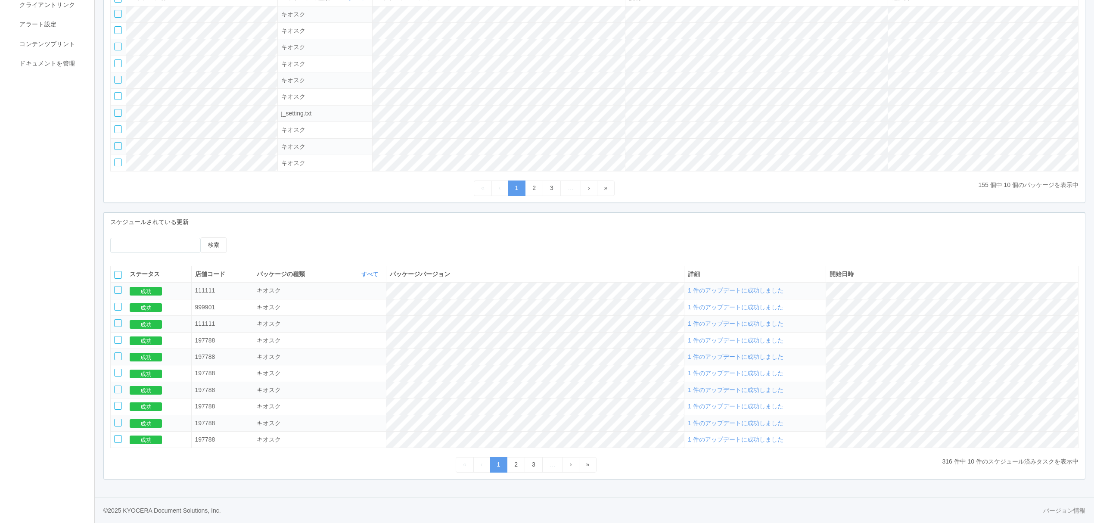
click at [783, 287] on span "1 件のアップデートに成功しました" at bounding box center [736, 290] width 96 height 7
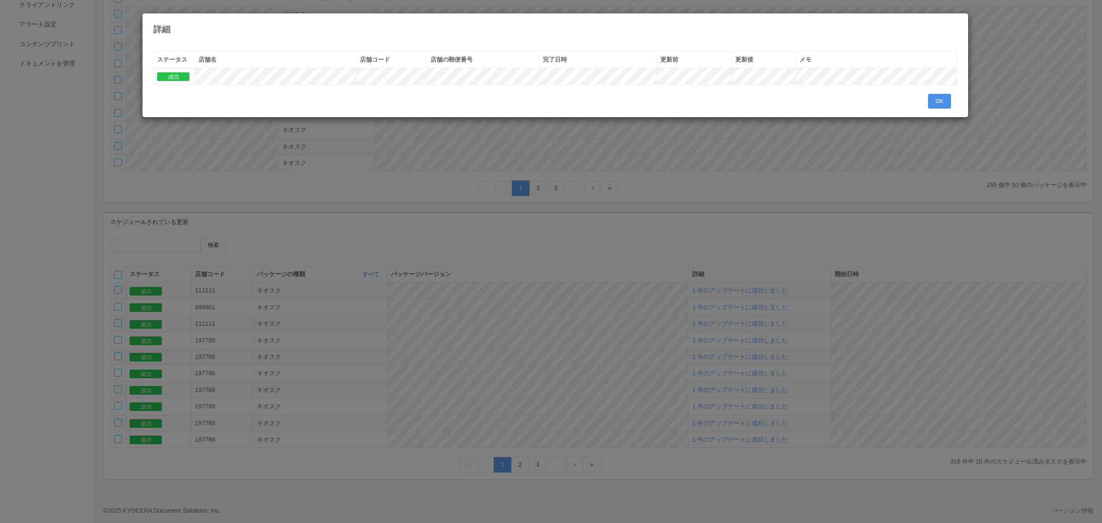
click at [935, 100] on button "OK" at bounding box center [939, 101] width 23 height 15
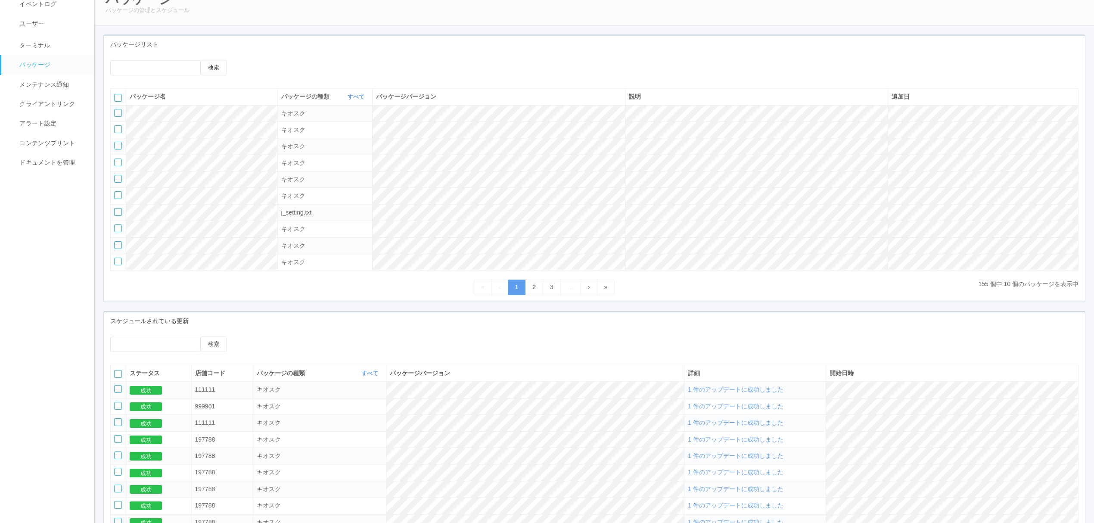
scroll to position [0, 0]
